Goal: Feedback & Contribution: Submit feedback/report problem

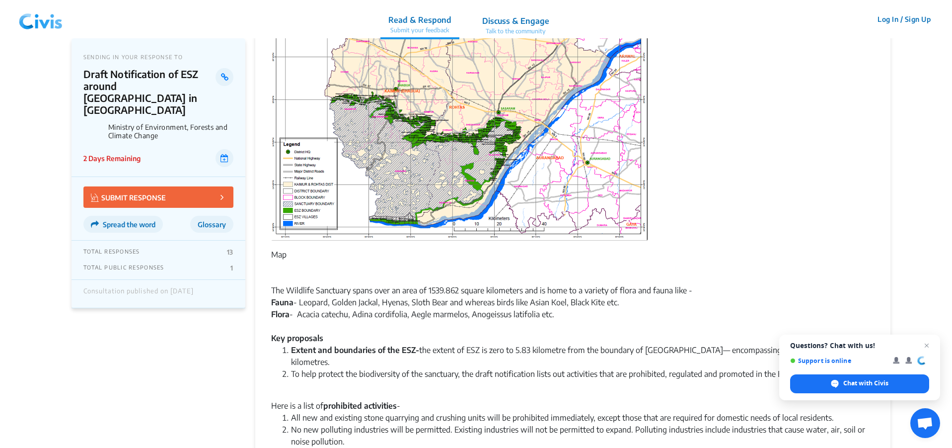
scroll to position [331, 0]
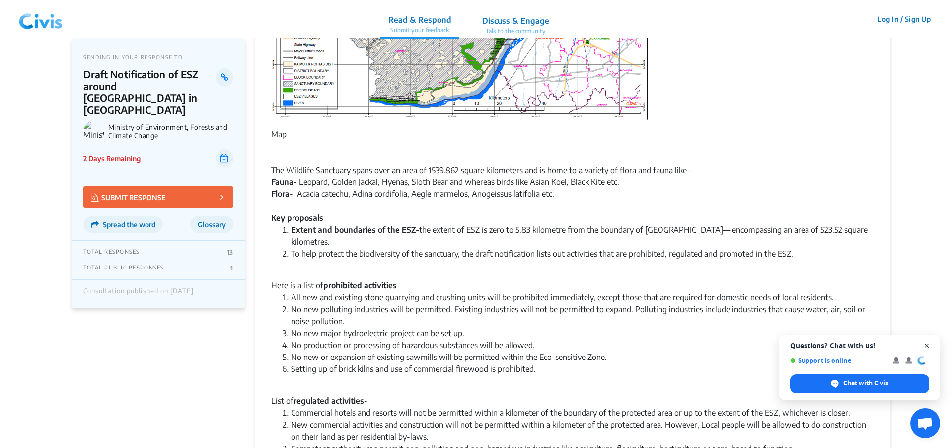
click at [925, 342] on span "Open chat" at bounding box center [927, 345] width 12 height 12
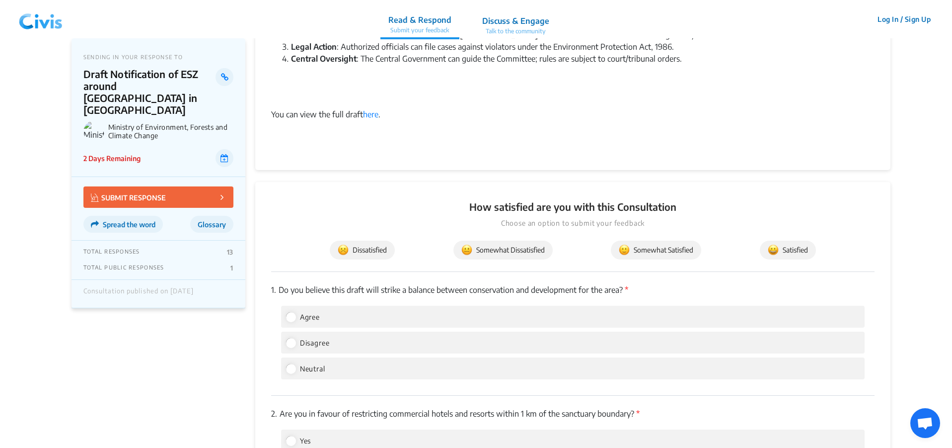
scroll to position [1076, 0]
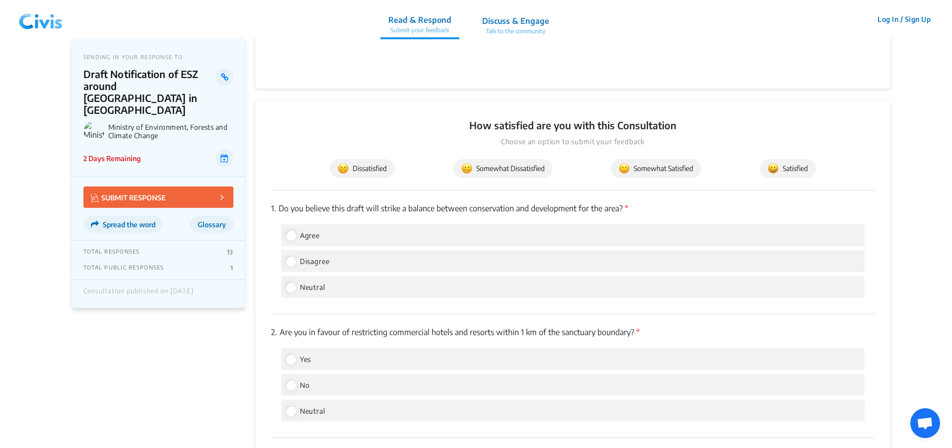
click at [776, 170] on img at bounding box center [773, 168] width 11 height 11
click at [294, 239] on input "Agree" at bounding box center [290, 234] width 9 height 9
radio input "true"
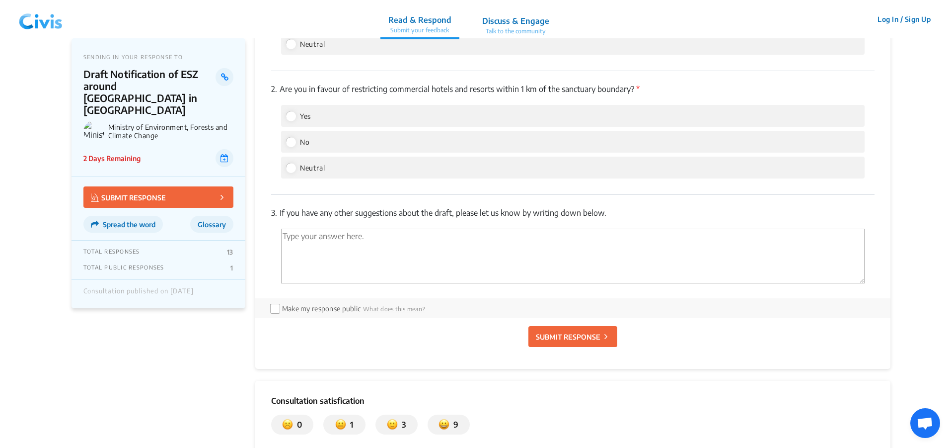
scroll to position [1325, 0]
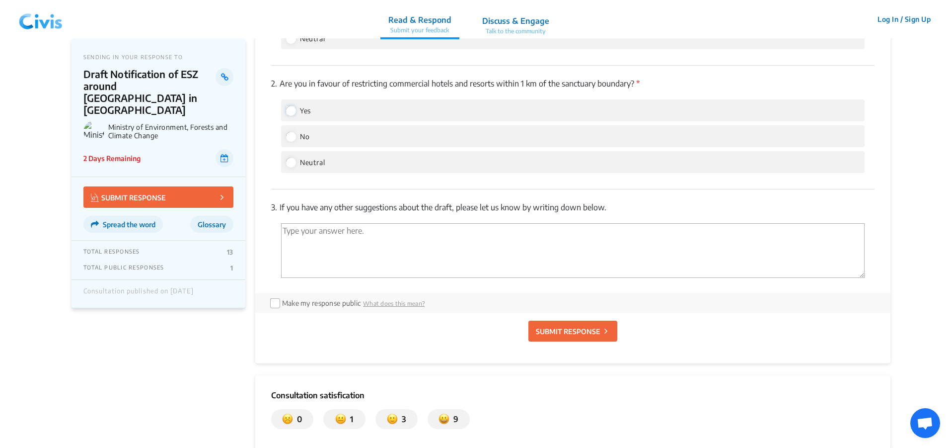
click at [290, 110] on input "Yes" at bounding box center [290, 110] width 9 height 9
radio input "true"
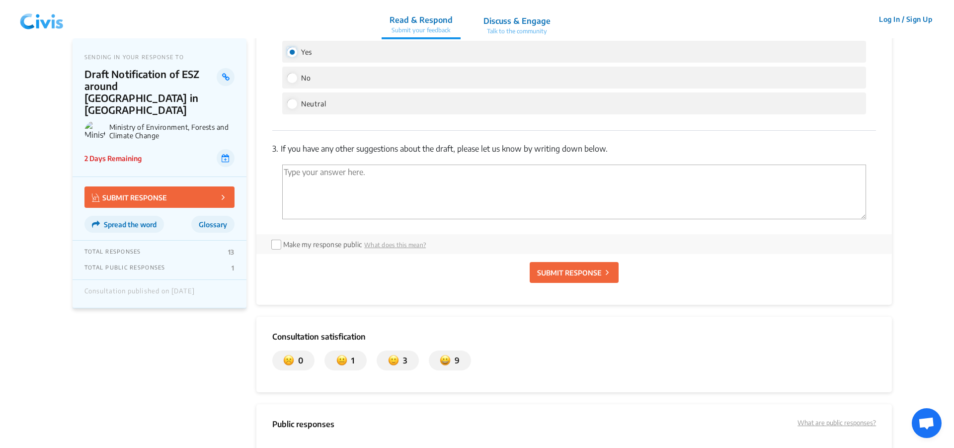
scroll to position [1407, 0]
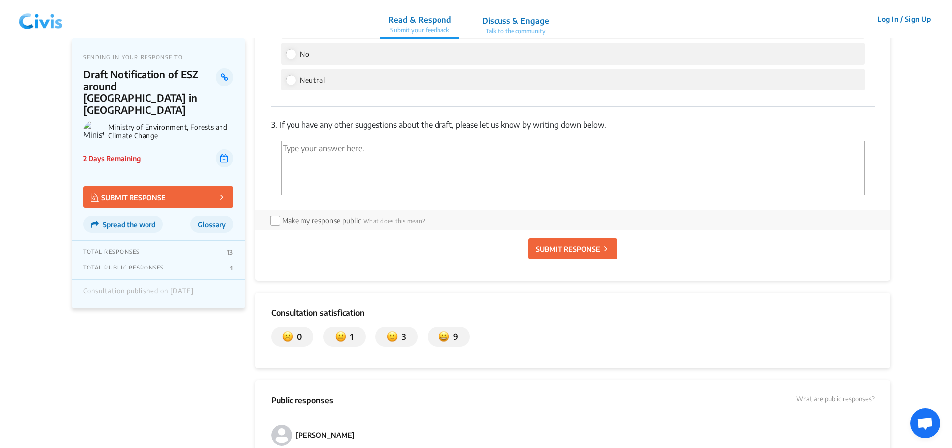
click at [306, 151] on textarea "'Type your answer here.' | translate" at bounding box center [573, 168] width 584 height 55
type textarea "e"
click at [395, 145] on textarea "there should be online booking ysytem in every forest" at bounding box center [573, 168] width 584 height 55
click at [401, 148] on textarea "there should be online booking sytem in every forest" at bounding box center [573, 168] width 584 height 55
click at [477, 147] on textarea "there should be online booking system in every forest" at bounding box center [573, 168] width 584 height 55
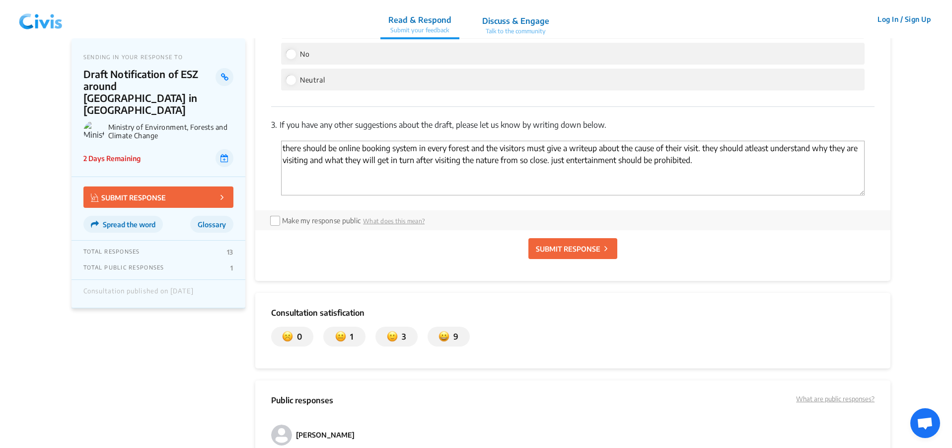
click at [751, 147] on textarea "there should be online booking system in every forest and the visitors must giv…" at bounding box center [573, 168] width 584 height 55
click at [753, 147] on textarea "there should be online booking system in every forest and the visitors must giv…" at bounding box center [573, 168] width 584 height 55
click at [285, 148] on textarea "there should be online booking system in every forest and the visitors must giv…" at bounding box center [573, 168] width 584 height 55
click at [706, 146] on textarea "There should be online booking system in every forest and the visitors must giv…" at bounding box center [573, 168] width 584 height 55
click at [564, 160] on textarea "There should be online booking system in every forest and the visitors must giv…" at bounding box center [573, 168] width 584 height 55
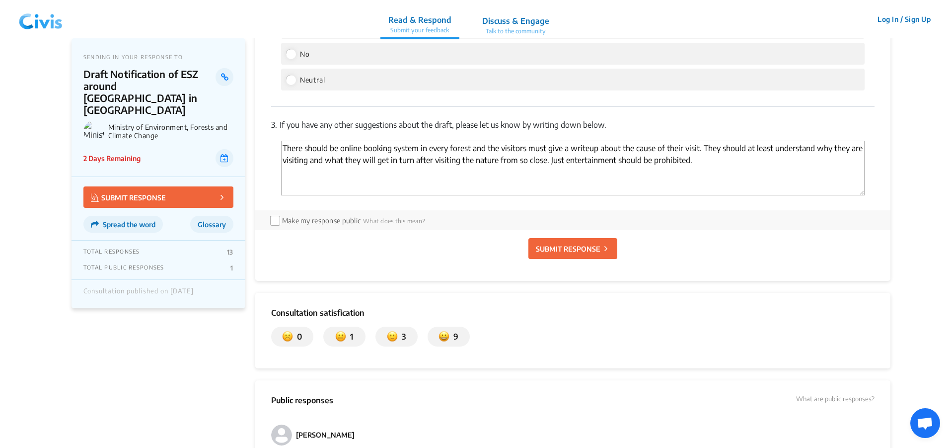
type textarea "There should be online booking system in every forest and the visitors must giv…"
click at [273, 222] on input "checkbox" at bounding box center [274, 220] width 8 height 8
checkbox input "true"
click at [556, 248] on p "SUBMIT RESPONSE" at bounding box center [568, 248] width 65 height 10
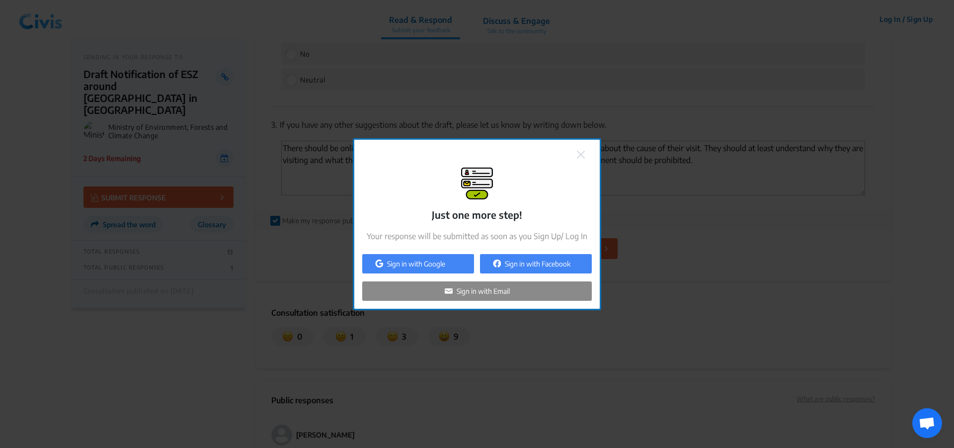
click at [441, 264] on p "Sign in with Google" at bounding box center [416, 263] width 58 height 10
click at [443, 264] on p "Sign in with Google" at bounding box center [416, 263] width 58 height 10
click at [583, 156] on img at bounding box center [581, 155] width 8 height 8
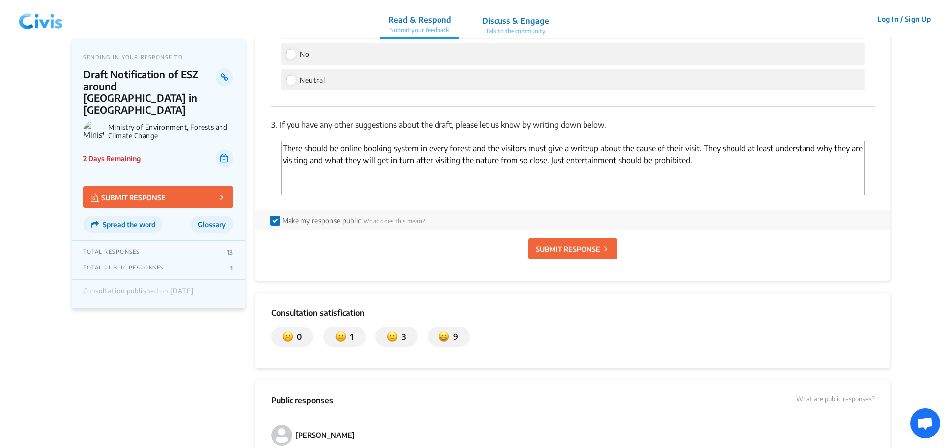
click at [558, 242] on button "SUBMIT RESPONSE" at bounding box center [573, 248] width 89 height 21
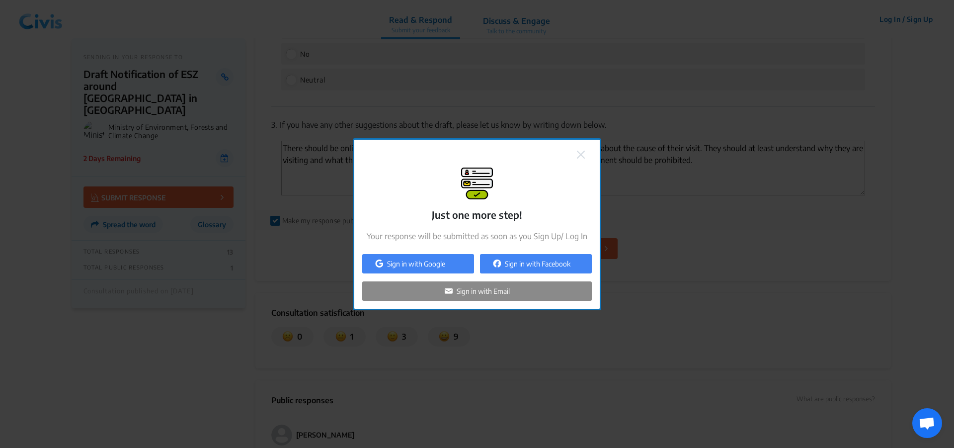
click at [443, 256] on div "Sign in with Google" at bounding box center [418, 263] width 112 height 19
